Goal: Find contact information: Find contact information

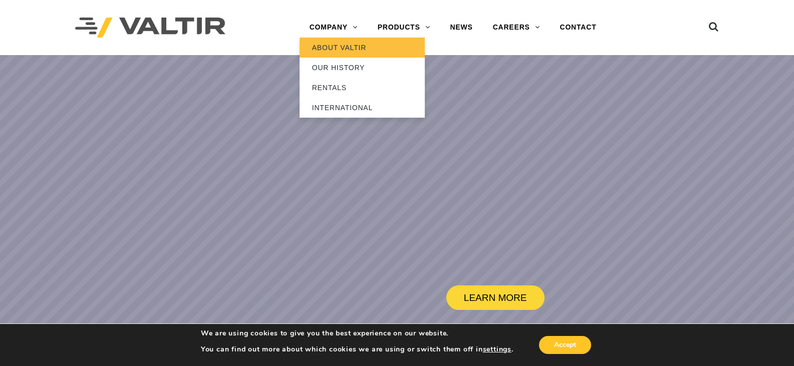
click at [323, 52] on link "ABOUT VALTIR" at bounding box center [362, 48] width 125 height 20
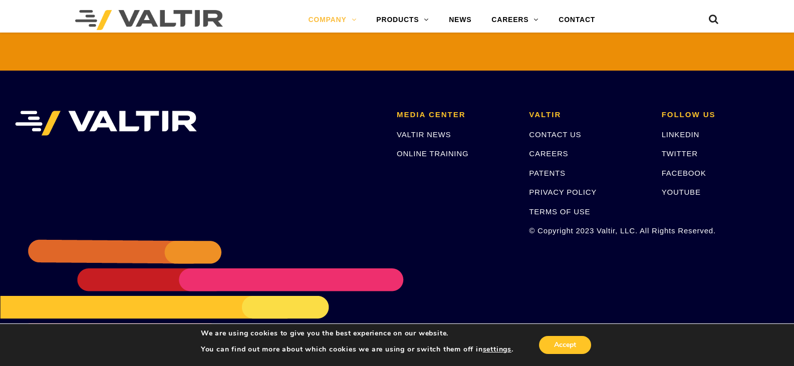
scroll to position [2351, 0]
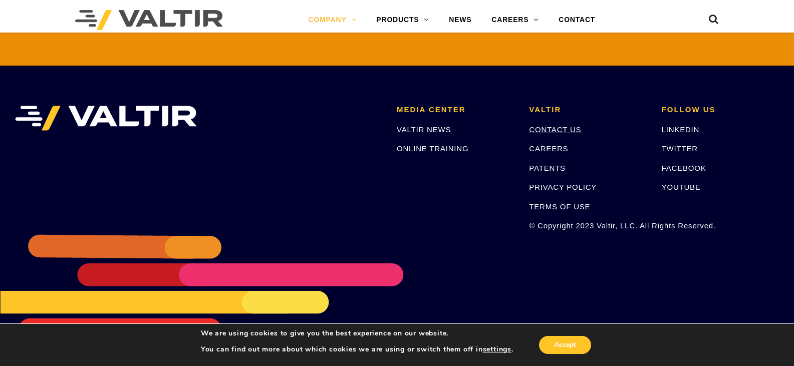
click at [563, 125] on link "CONTACT US" at bounding box center [555, 129] width 52 height 9
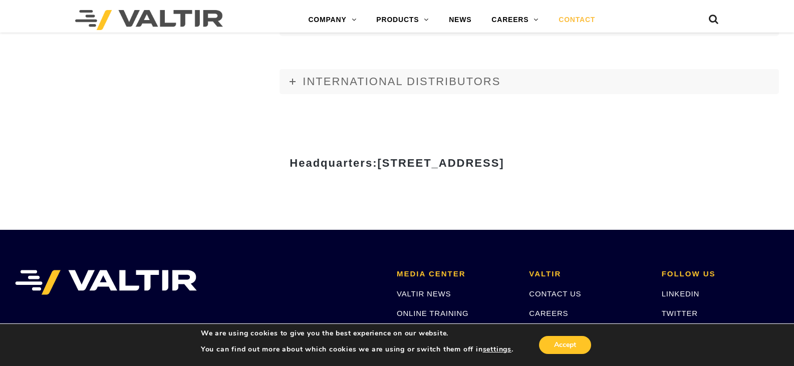
scroll to position [1253, 0]
